Goal: Find specific page/section: Find specific page/section

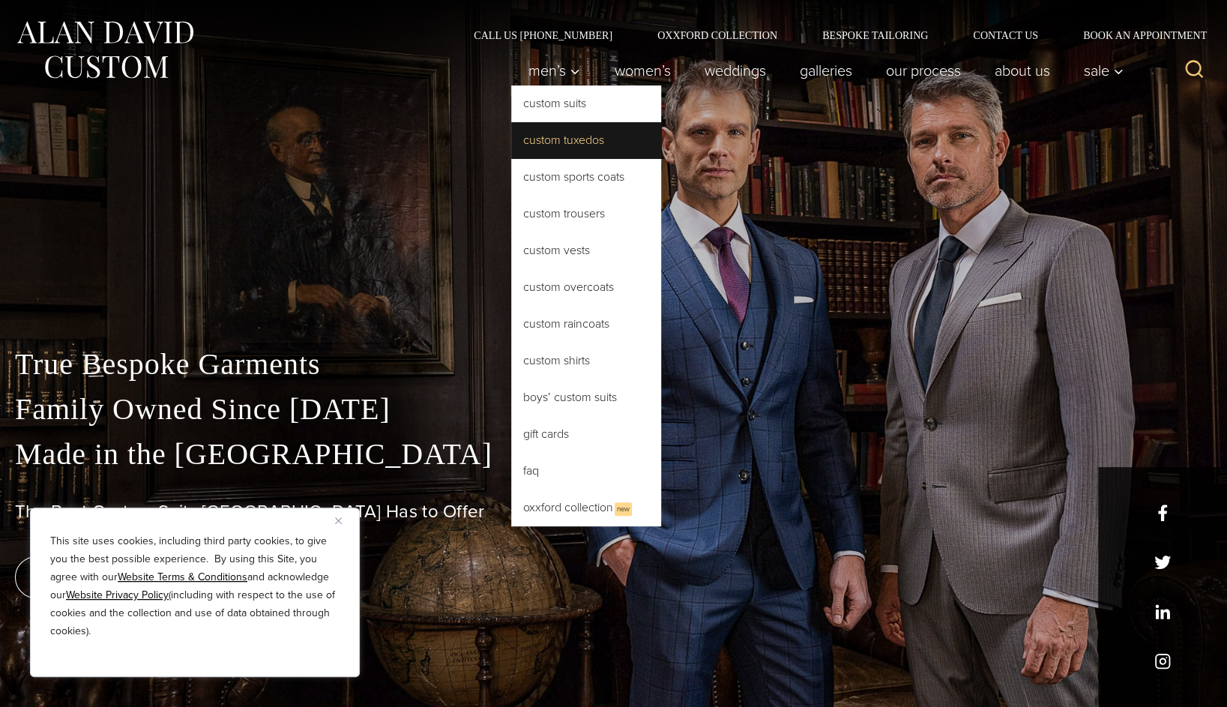
click at [566, 138] on link "Custom Tuxedos" at bounding box center [586, 140] width 150 height 36
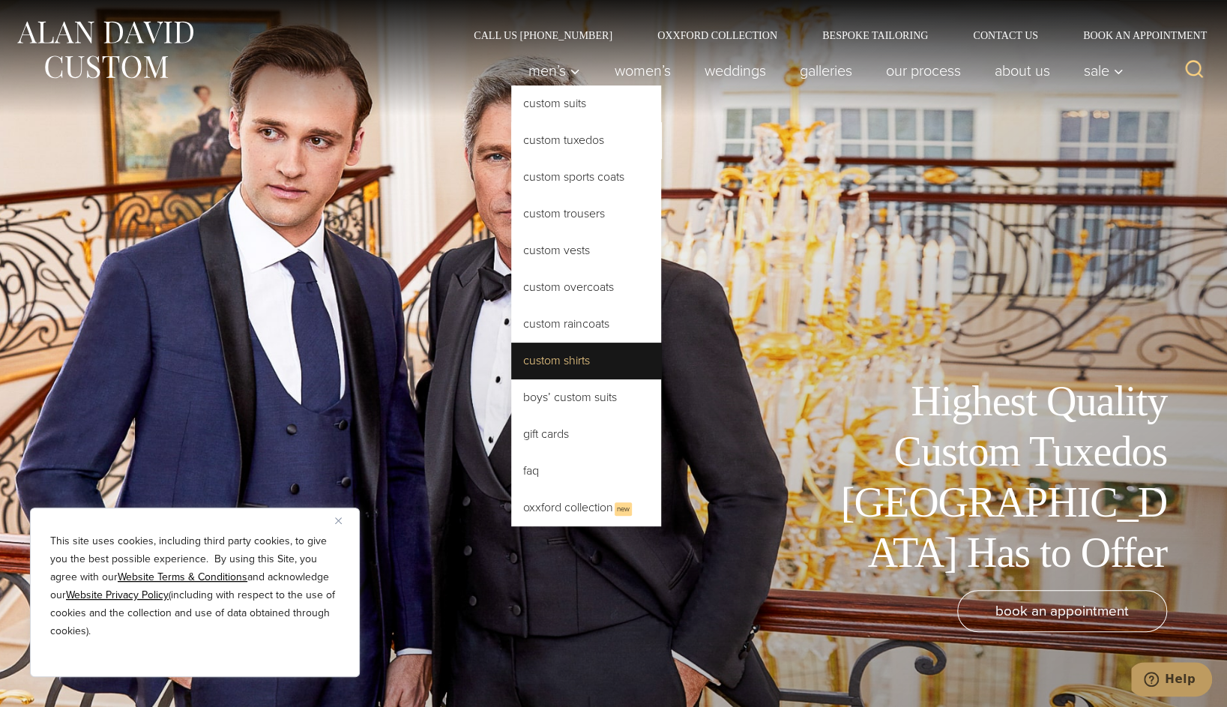
click at [562, 359] on link "Custom Shirts" at bounding box center [586, 360] width 150 height 36
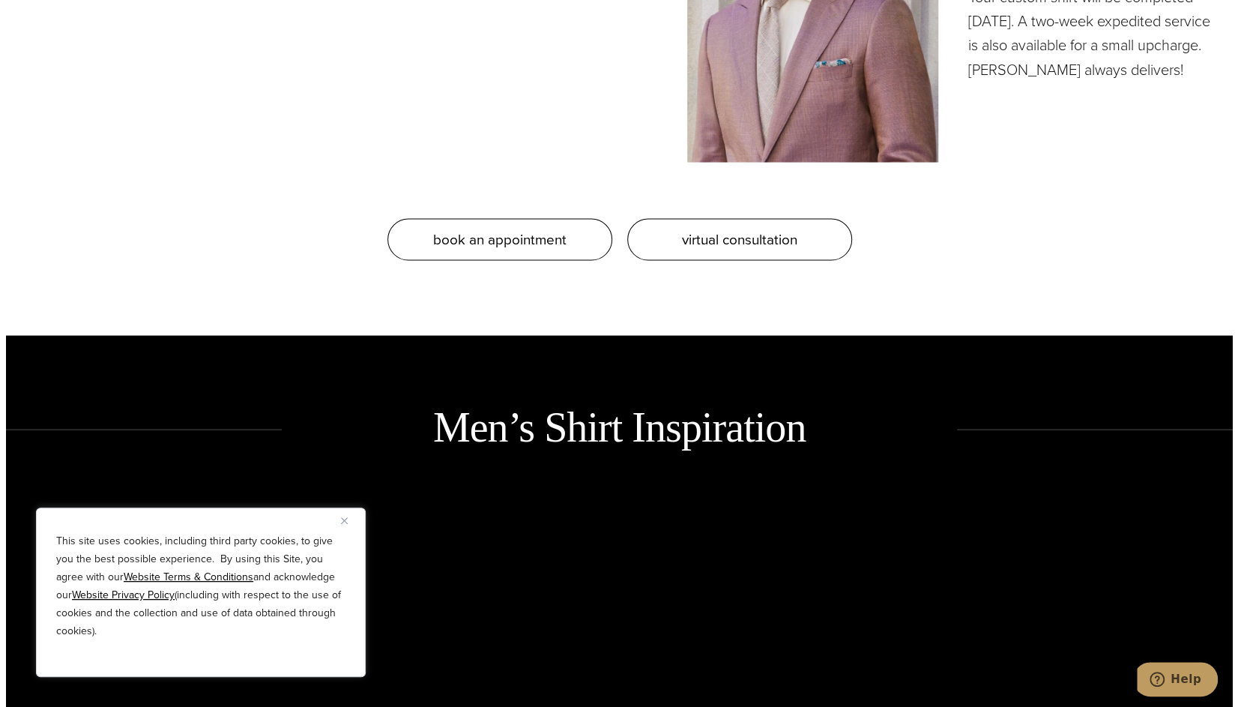
scroll to position [1274, 0]
